Goal: Transaction & Acquisition: Download file/media

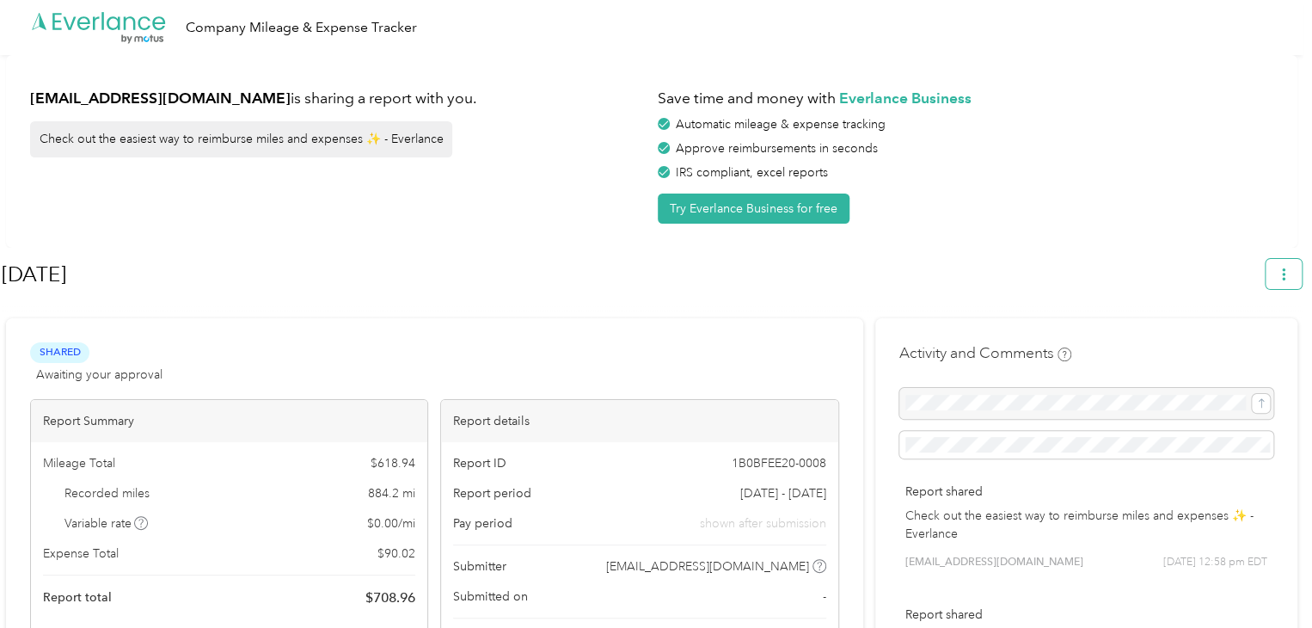
click at [1290, 278] on icon "button" at bounding box center [1284, 274] width 12 height 12
click at [1228, 346] on li "Download" at bounding box center [1244, 355] width 119 height 30
click at [1215, 346] on span "Download" at bounding box center [1243, 355] width 57 height 18
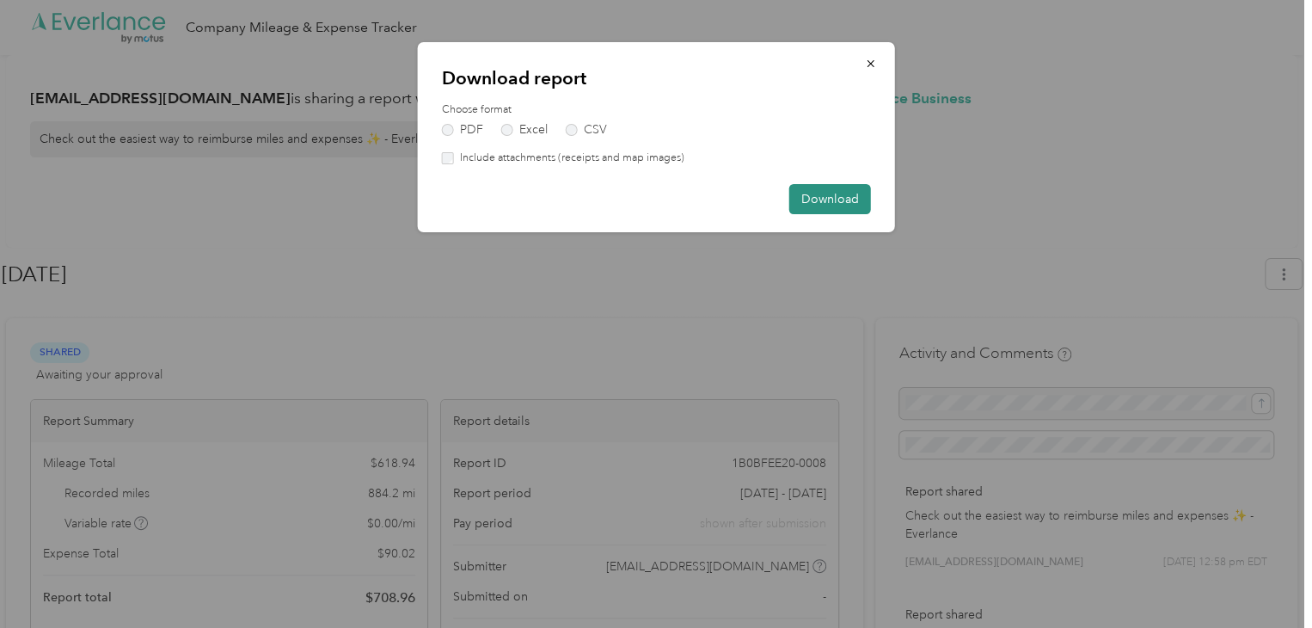
click at [846, 211] on button "Download" at bounding box center [830, 199] width 82 height 30
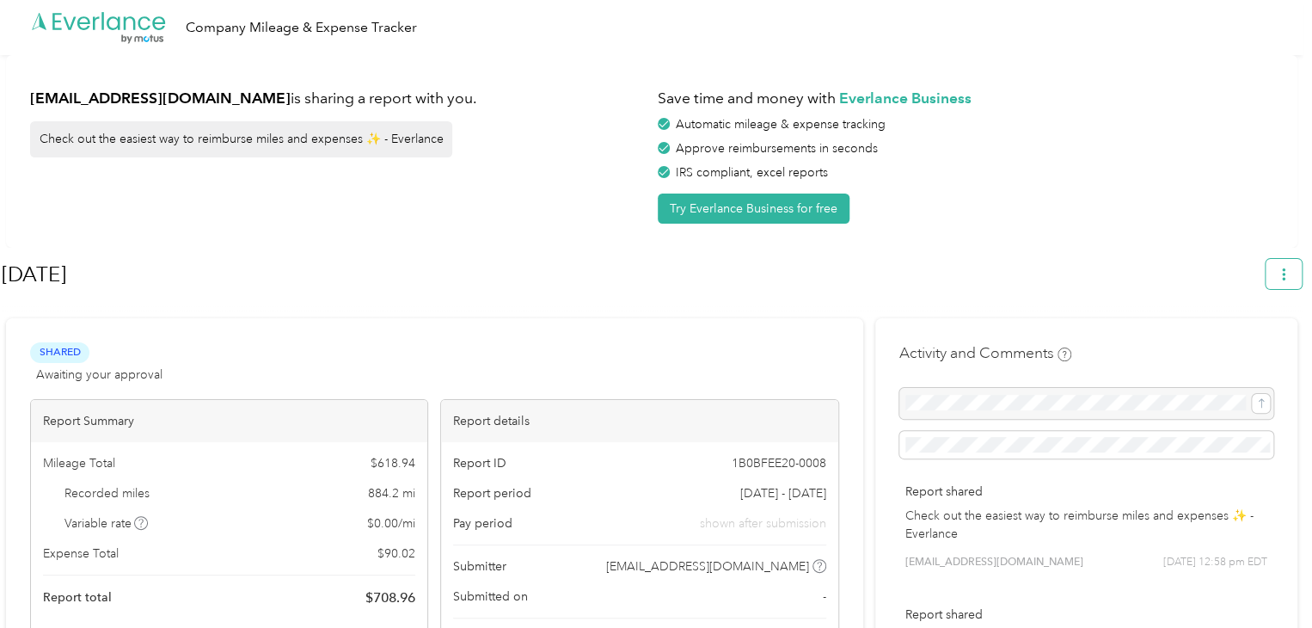
click at [1290, 278] on icon "button" at bounding box center [1284, 274] width 12 height 12
click at [1298, 279] on button "button" at bounding box center [1283, 274] width 36 height 30
click at [1253, 346] on span "Download" at bounding box center [1243, 355] width 57 height 18
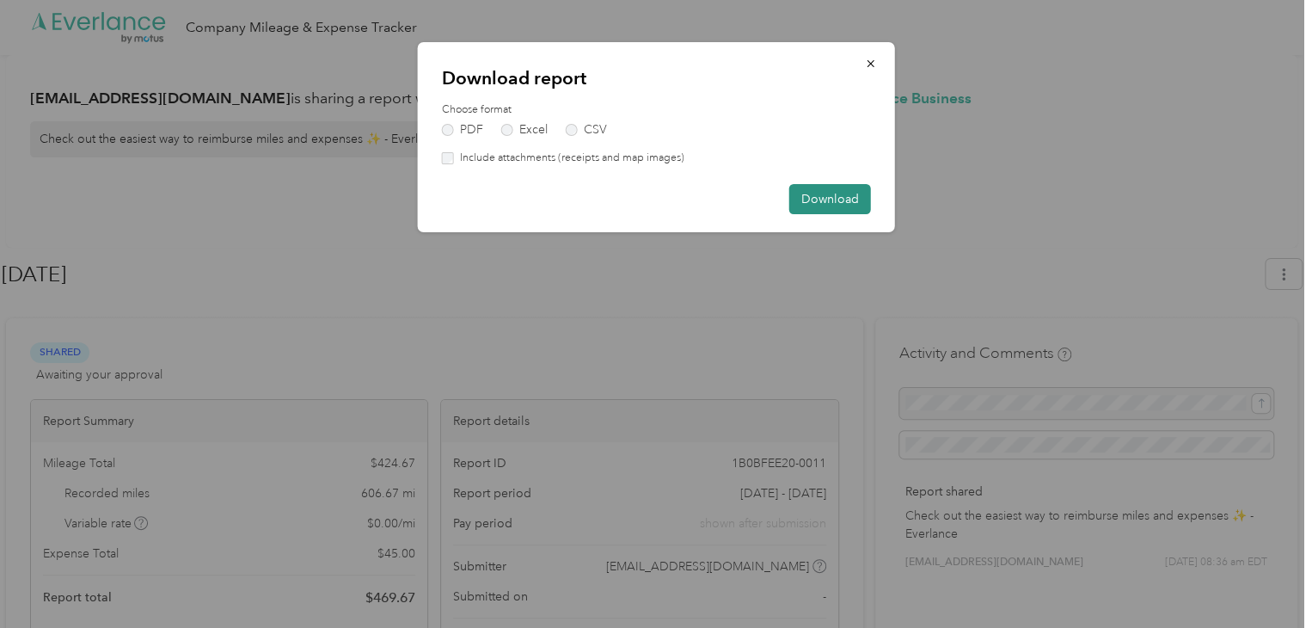
click at [836, 197] on button "Download" at bounding box center [830, 199] width 82 height 30
